Goal: Task Accomplishment & Management: Manage account settings

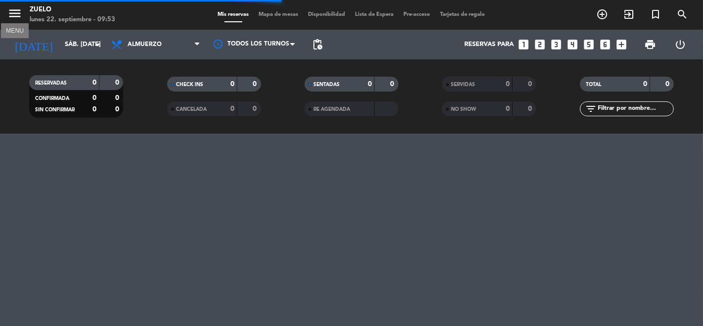
click at [20, 15] on icon "menu" at bounding box center [14, 13] width 15 height 15
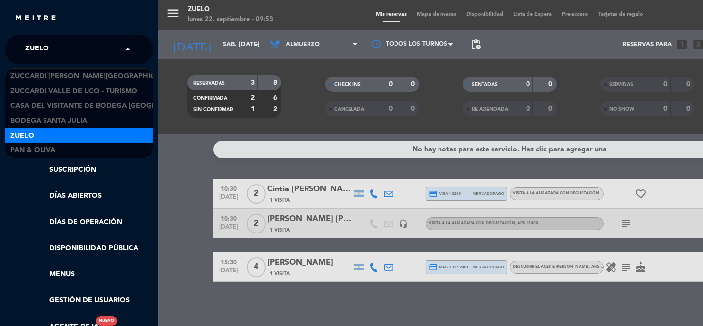
click at [65, 58] on input "text" at bounding box center [80, 50] width 121 height 22
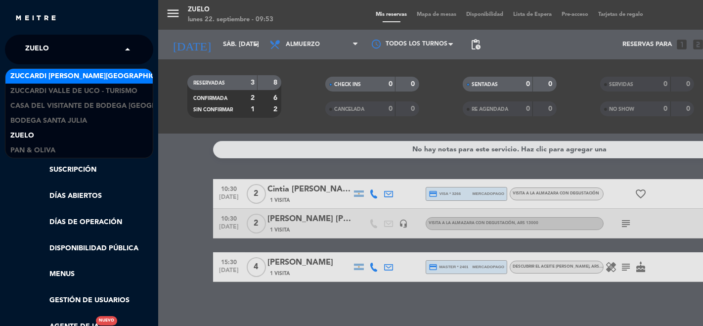
click at [91, 77] on span "Zuccardi [PERSON_NAME][GEOGRAPHIC_DATA] - Restaurant [PERSON_NAME][GEOGRAPHIC_D…" at bounding box center [186, 76] width 352 height 11
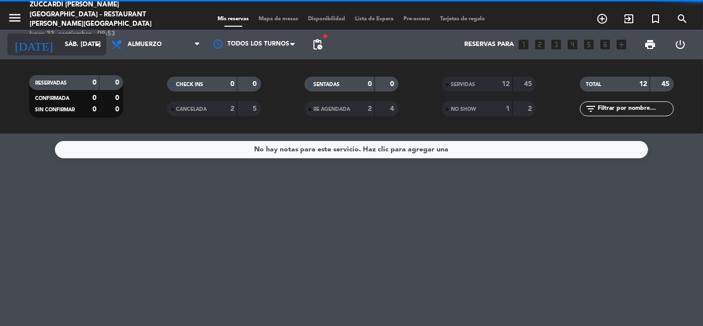
click at [61, 52] on input "sáb. [DATE]" at bounding box center [103, 45] width 86 height 18
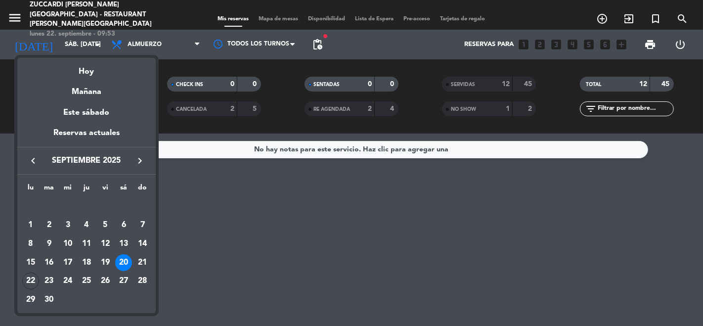
click at [139, 159] on icon "keyboard_arrow_right" at bounding box center [140, 161] width 12 height 12
click at [81, 245] on div "9" at bounding box center [86, 243] width 17 height 17
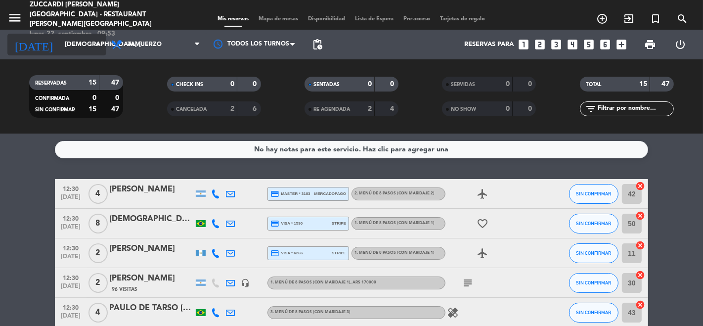
click at [72, 47] on input "[DEMOGRAPHIC_DATA] [DATE]" at bounding box center [103, 45] width 86 height 18
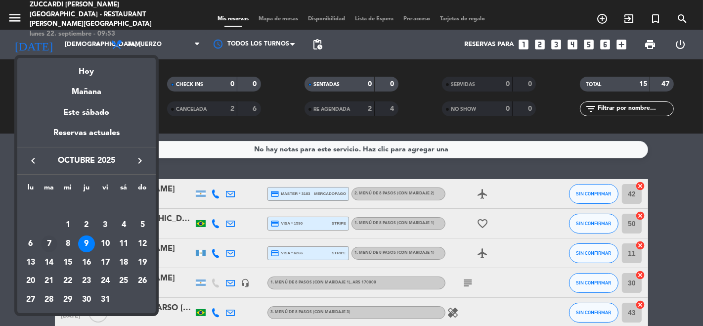
click at [48, 242] on div "7" at bounding box center [49, 243] width 17 height 17
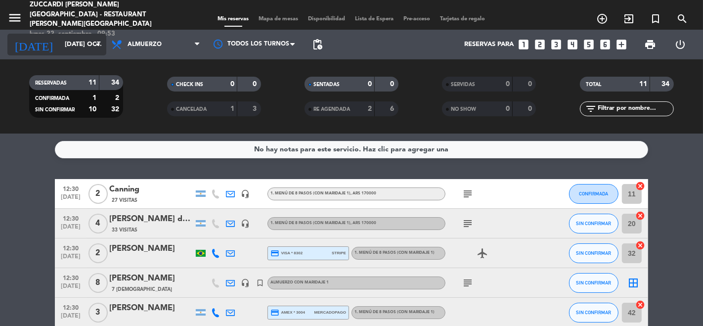
click at [80, 46] on input "[DATE] oct." at bounding box center [103, 45] width 86 height 18
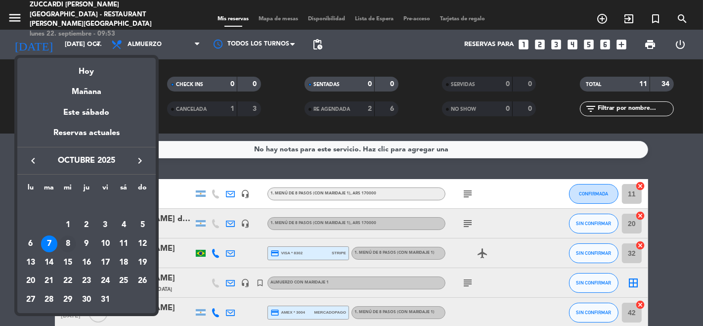
click at [71, 244] on div "8" at bounding box center [67, 243] width 17 height 17
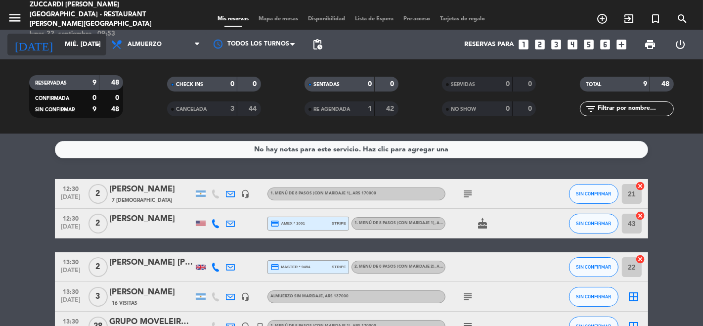
click at [74, 46] on input "mié. [DATE]" at bounding box center [103, 45] width 86 height 18
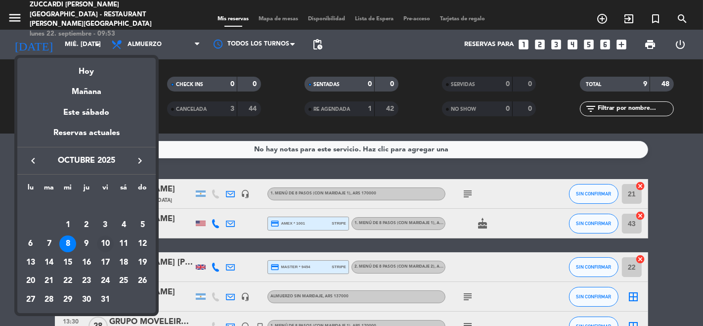
click at [105, 241] on div "10" at bounding box center [105, 243] width 17 height 17
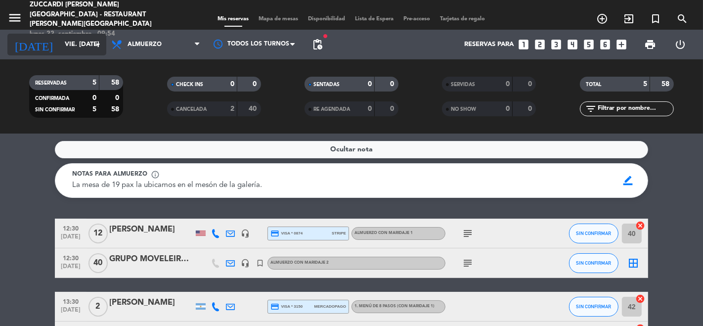
click at [60, 46] on input "vie. [DATE]" at bounding box center [103, 45] width 86 height 18
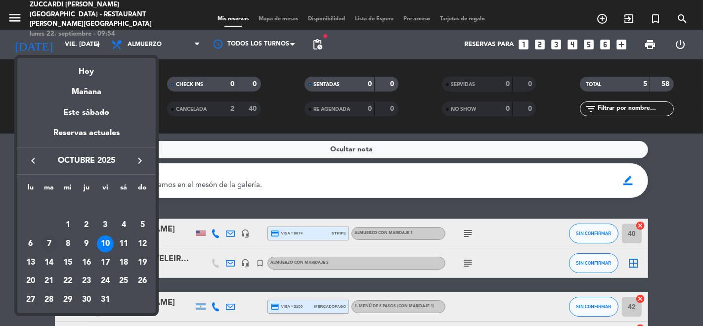
click at [52, 242] on div "7" at bounding box center [49, 243] width 17 height 17
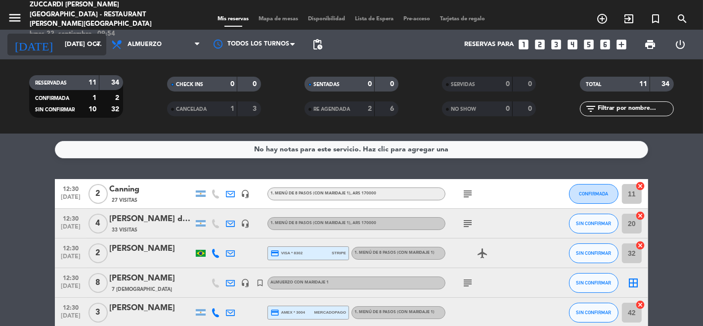
click at [60, 51] on input "[DATE] oct." at bounding box center [103, 45] width 86 height 18
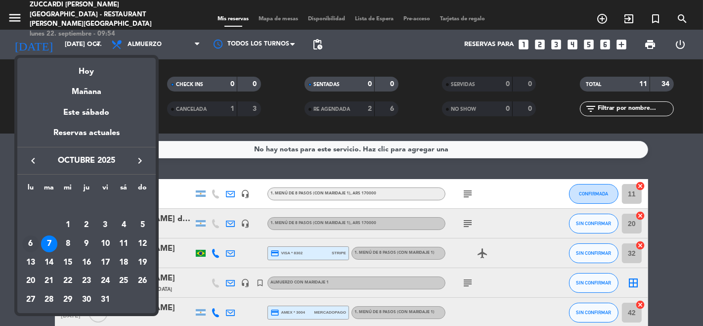
click at [38, 245] on div "6" at bounding box center [30, 243] width 17 height 17
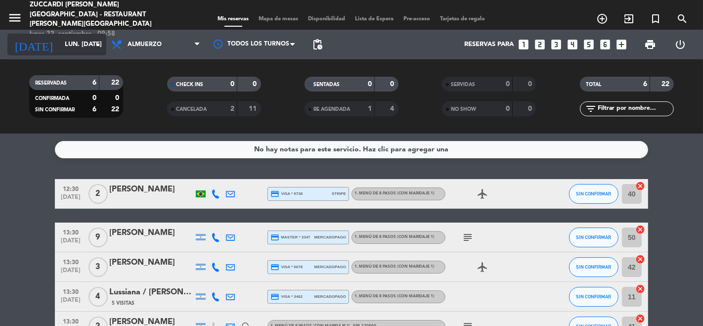
click at [77, 38] on input "lun. [DATE]" at bounding box center [103, 45] width 86 height 18
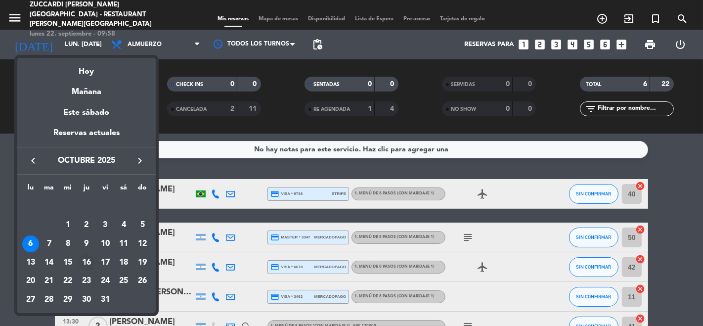
click at [89, 262] on div "16" at bounding box center [86, 262] width 17 height 17
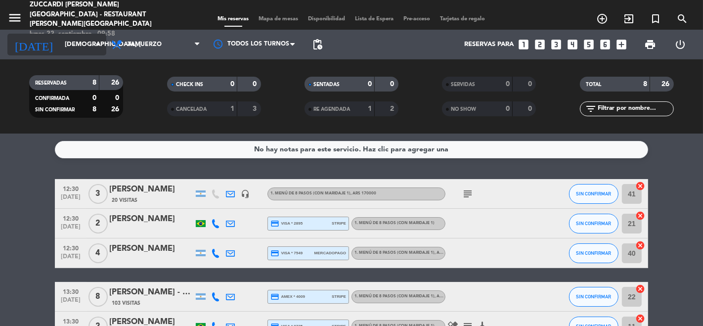
click at [66, 45] on input "[DEMOGRAPHIC_DATA] [DATE]" at bounding box center [103, 45] width 86 height 18
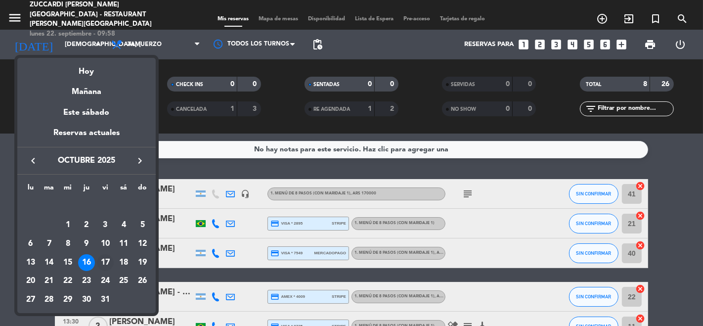
click at [106, 262] on div "17" at bounding box center [105, 262] width 17 height 17
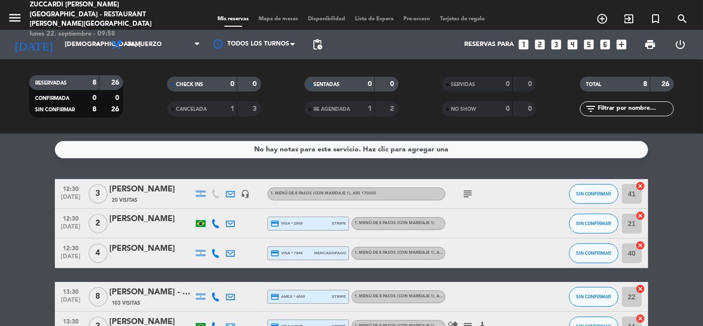
type input "vie. [DATE]"
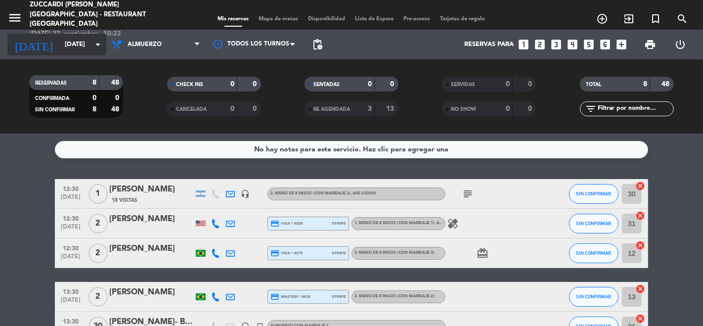
click at [49, 54] on div "today vie. 17 oct. arrow_drop_down" at bounding box center [56, 45] width 99 height 22
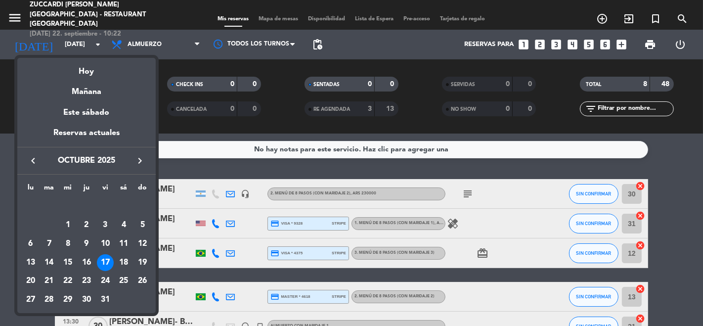
click at [108, 266] on div "17" at bounding box center [105, 262] width 17 height 17
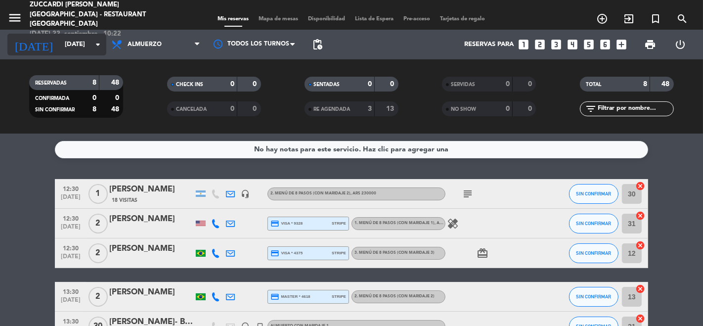
click at [74, 49] on input "vie. [DATE]" at bounding box center [103, 45] width 86 height 18
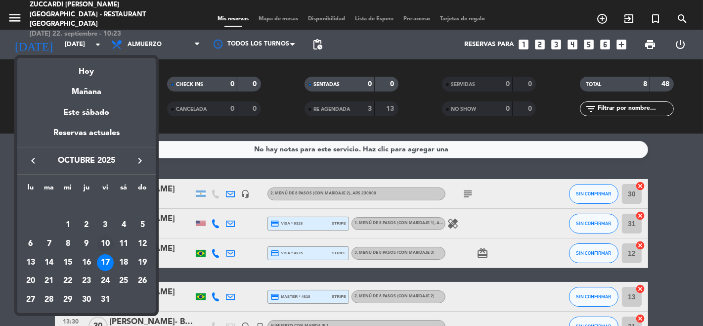
click at [104, 245] on div "10" at bounding box center [105, 243] width 17 height 17
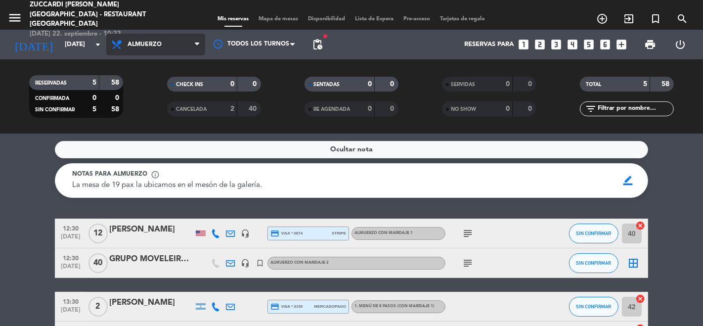
click at [143, 37] on span "Almuerzo" at bounding box center [155, 45] width 99 height 22
click at [136, 134] on ng-component "menu Zuccardi Valle de Uco - Restaurant Piedra Infinita lunes 22. septiembre - …" at bounding box center [351, 163] width 703 height 326
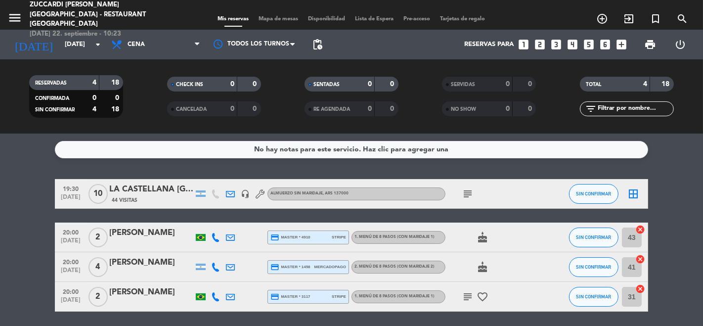
click at [470, 195] on icon "subject" at bounding box center [468, 194] width 12 height 12
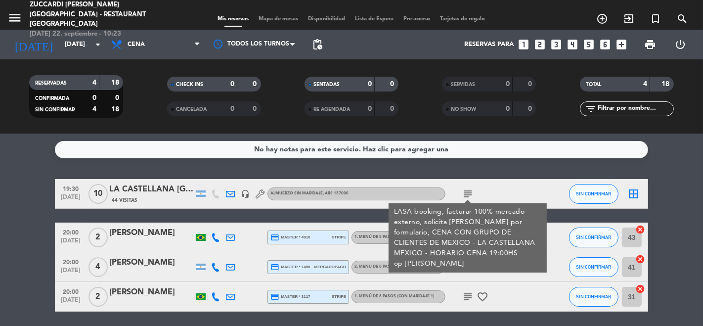
click at [470, 195] on icon "subject" at bounding box center [468, 194] width 12 height 12
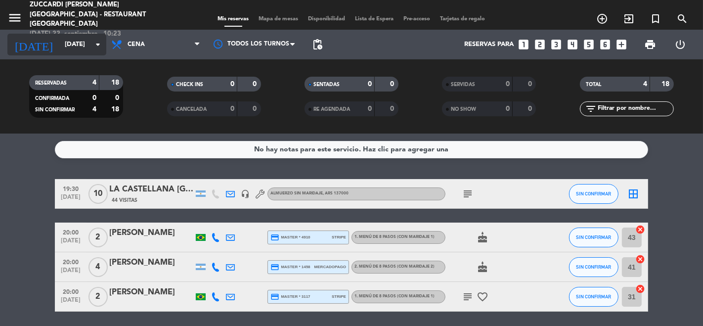
click at [79, 45] on input "vie. [DATE]" at bounding box center [103, 45] width 86 height 18
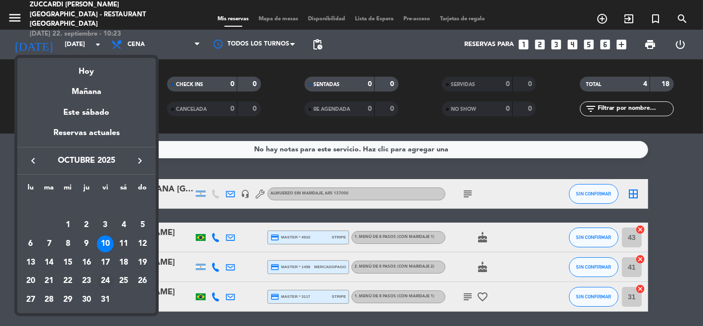
click at [101, 285] on div "24" at bounding box center [105, 280] width 17 height 17
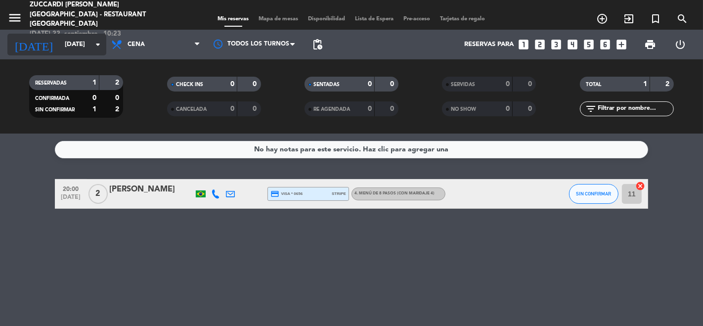
click at [69, 42] on input "vie. 24 oct." at bounding box center [103, 45] width 86 height 18
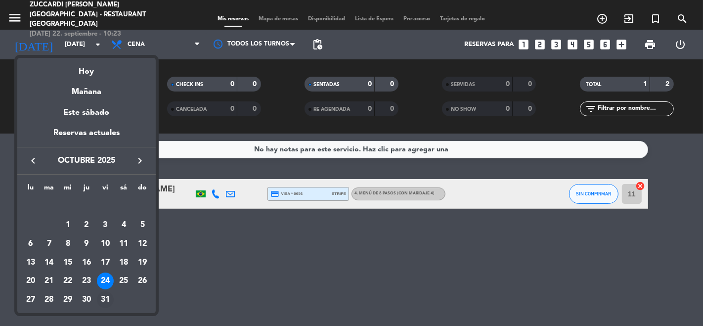
click at [103, 296] on div "31" at bounding box center [105, 299] width 17 height 17
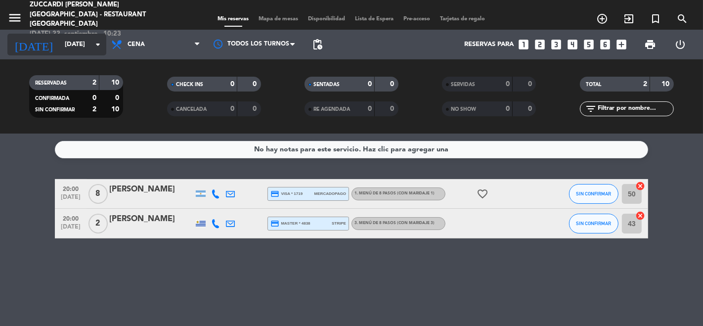
click at [72, 48] on input "vie. 31 oct." at bounding box center [103, 45] width 86 height 18
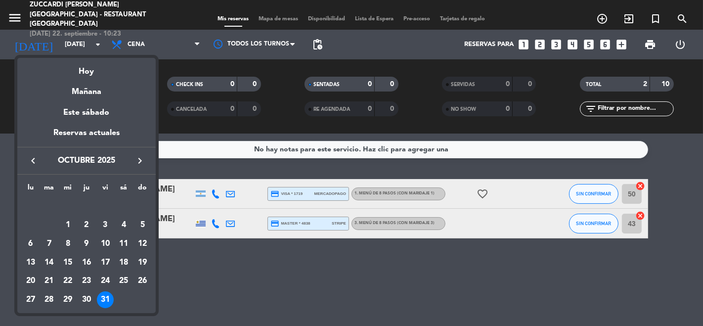
click at [137, 159] on icon "keyboard_arrow_right" at bounding box center [140, 161] width 12 height 12
click at [109, 228] on div "7" at bounding box center [105, 225] width 17 height 17
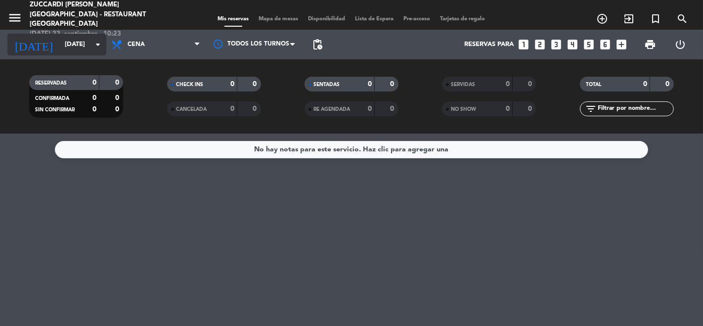
click at [72, 51] on input "vie. 7 nov." at bounding box center [103, 45] width 86 height 18
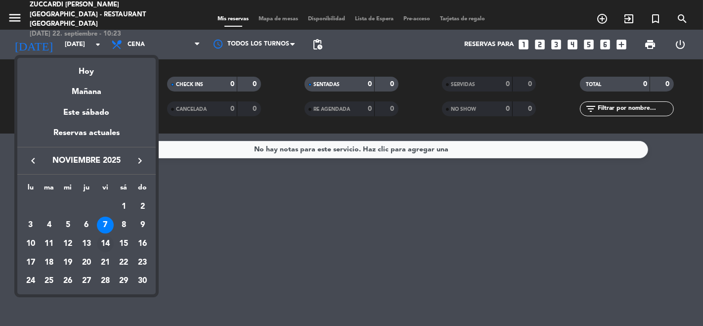
click at [104, 245] on div "14" at bounding box center [105, 243] width 17 height 17
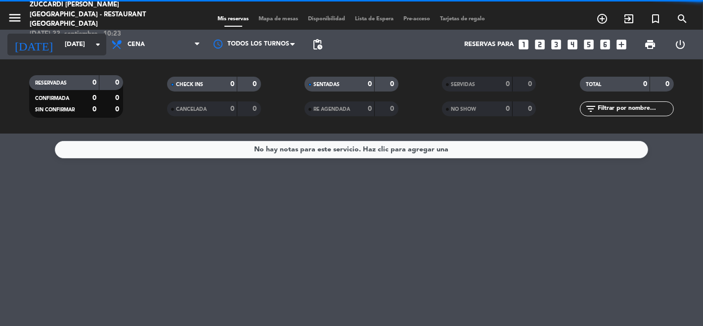
click at [63, 40] on input "vie. 14 nov." at bounding box center [103, 45] width 86 height 18
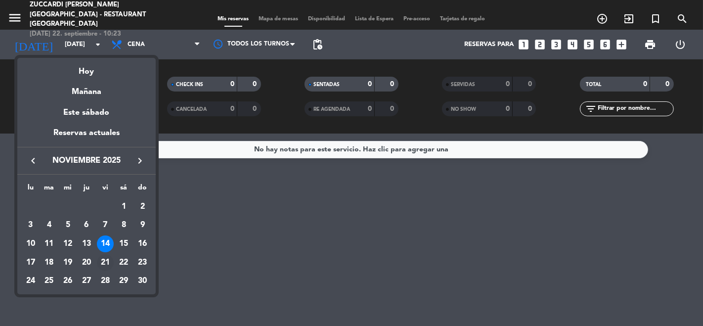
click at [103, 260] on div "21" at bounding box center [105, 262] width 17 height 17
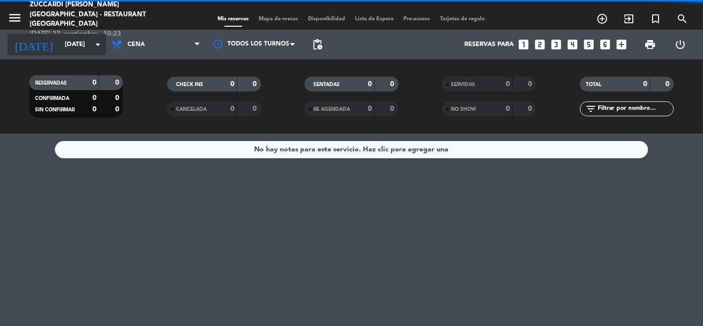
click at [66, 43] on input "vie. 21 nov." at bounding box center [103, 45] width 86 height 18
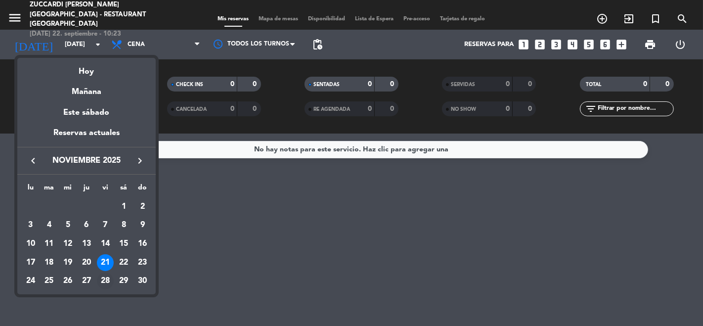
click at [106, 275] on div "28" at bounding box center [105, 280] width 17 height 17
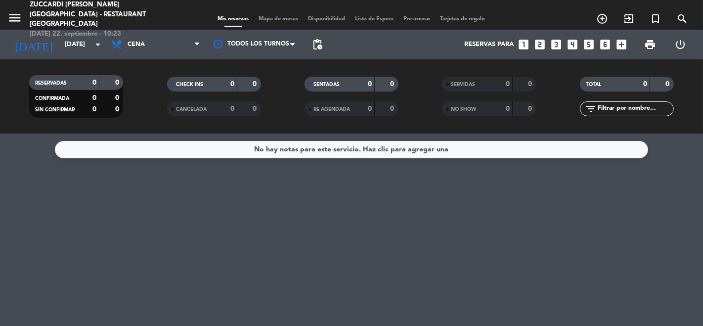
type input "vie. 28 nov."
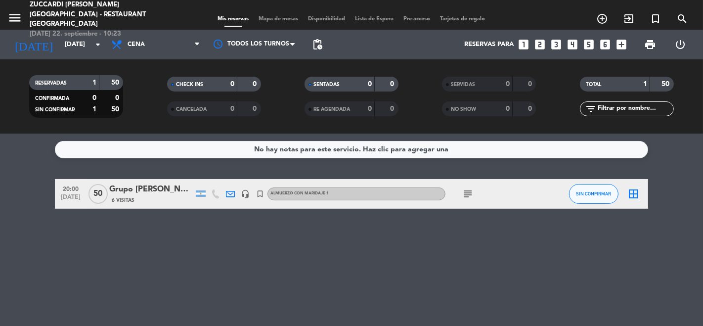
click at [466, 192] on icon "subject" at bounding box center [468, 194] width 12 height 12
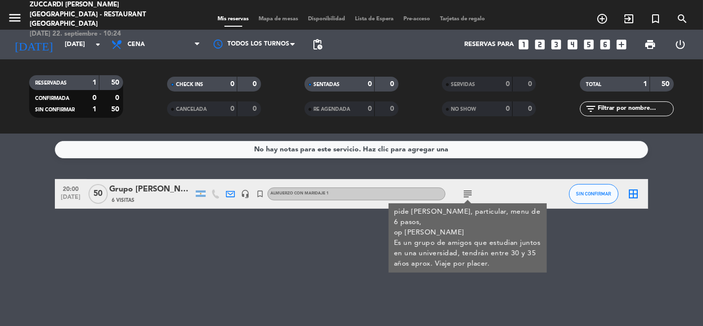
click at [468, 193] on icon "subject" at bounding box center [468, 194] width 12 height 12
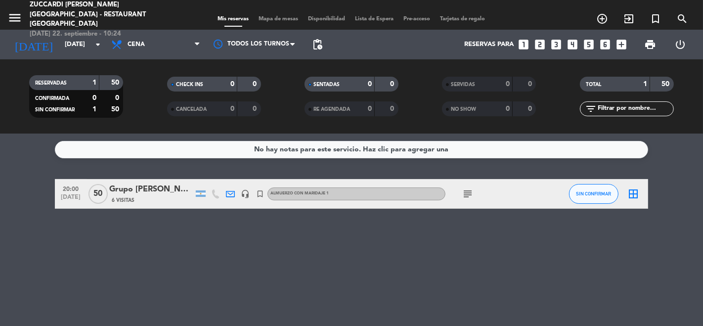
click at [468, 193] on icon "subject" at bounding box center [468, 194] width 12 height 12
